Goal: Find specific page/section: Find specific page/section

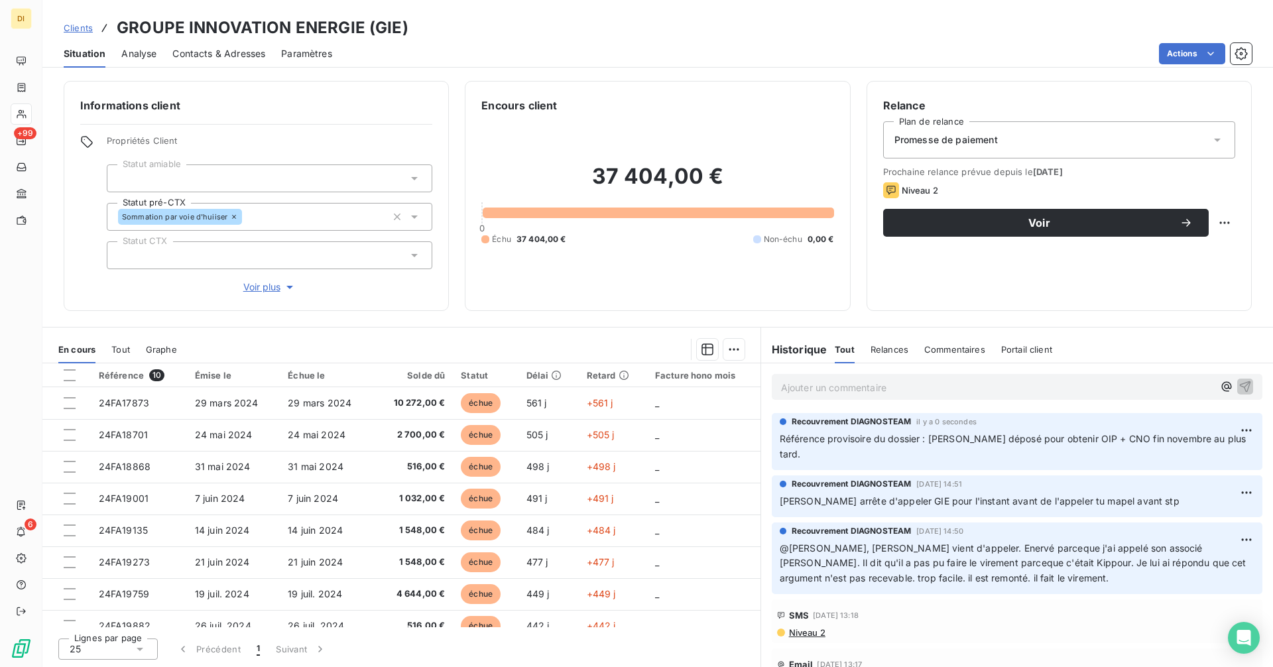
click at [85, 28] on span "Clients" at bounding box center [78, 28] width 29 height 11
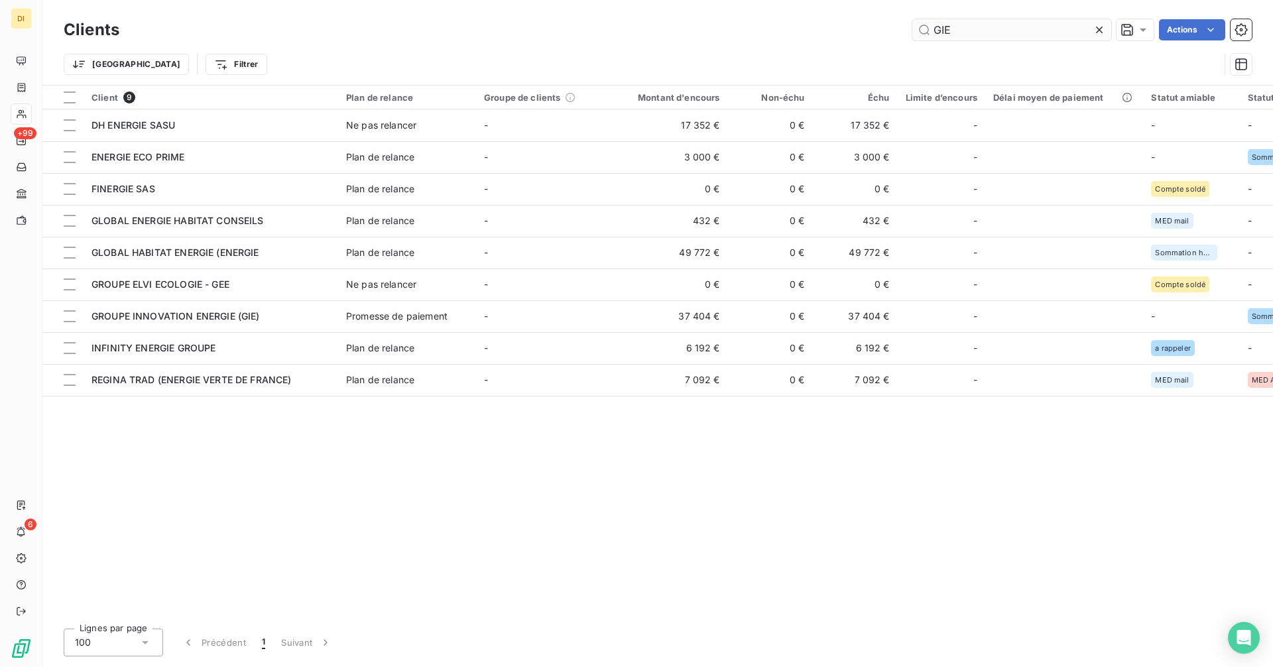
click at [986, 25] on input "GIE" at bounding box center [1011, 29] width 199 height 21
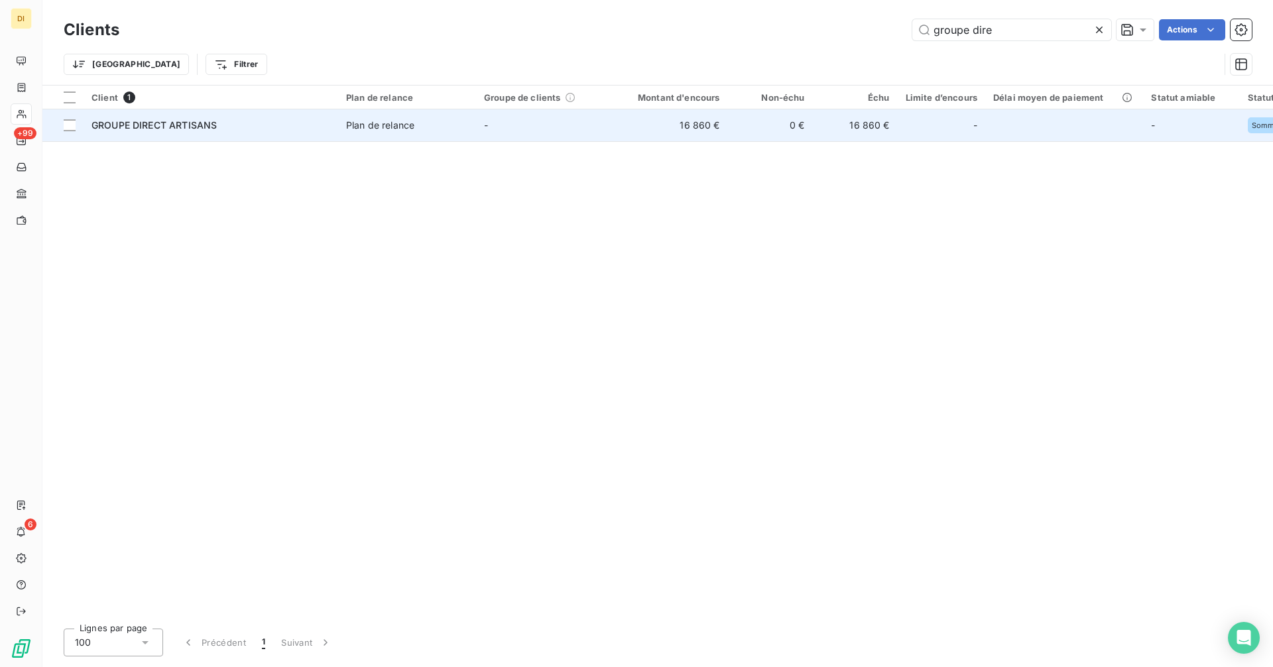
type input "groupe dire"
click at [777, 117] on td "0 €" at bounding box center [770, 125] width 85 height 32
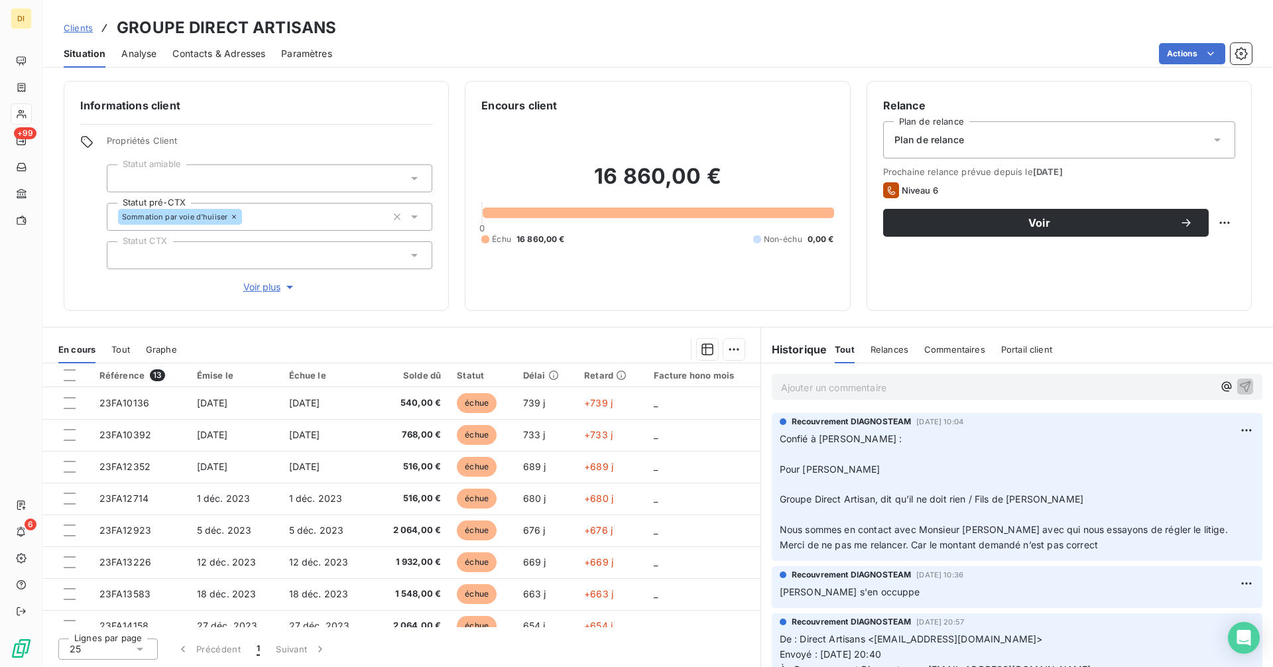
click at [183, 21] on h3 "GROUPE DIRECT ARTISANS" at bounding box center [226, 28] width 219 height 24
copy h3 "GROUPE DIRECT ARTISANS"
